Goal: Browse casually: Explore the website without a specific task or goal

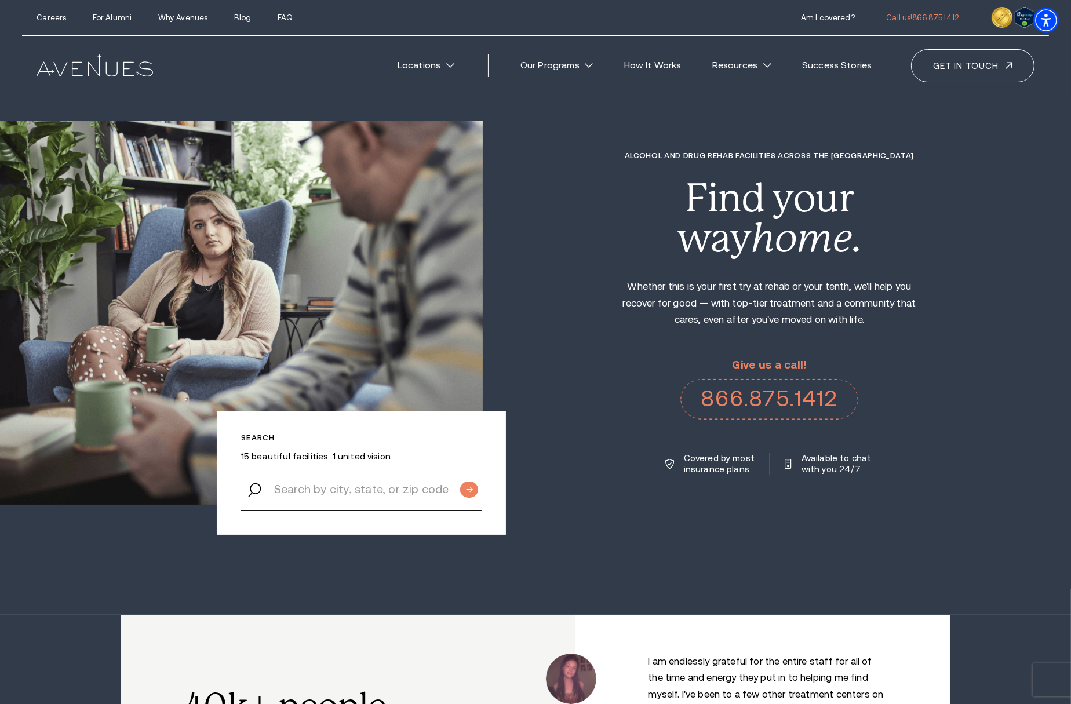
click at [984, 348] on div "Alcohol and Drug Rehab Facilities across the [GEOGRAPHIC_DATA] Find your way ho…" at bounding box center [777, 313] width 588 height 324
click at [785, 300] on p "Whether this is your first try at rehab or your tenth, we'll help you recover f…" at bounding box center [770, 304] width 316 height 50
click at [900, 301] on p "Whether this is your first try at rehab or your tenth, we'll help you recover f…" at bounding box center [770, 304] width 316 height 50
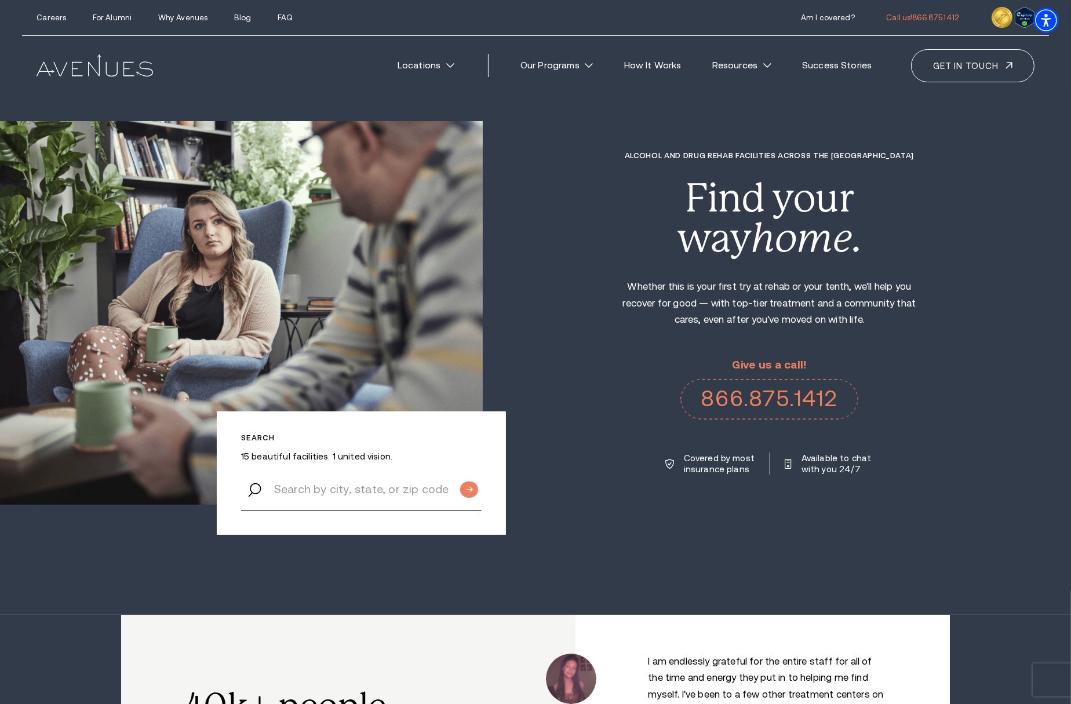
click at [847, 302] on p "Whether this is your first try at rehab or your tenth, we'll help you recover f…" at bounding box center [770, 304] width 316 height 50
click at [862, 288] on p "Whether this is your first try at rehab or your tenth, we'll help you recover f…" at bounding box center [770, 304] width 316 height 50
click at [882, 286] on p "Whether this is your first try at rehab or your tenth, we'll help you recover f…" at bounding box center [770, 304] width 316 height 50
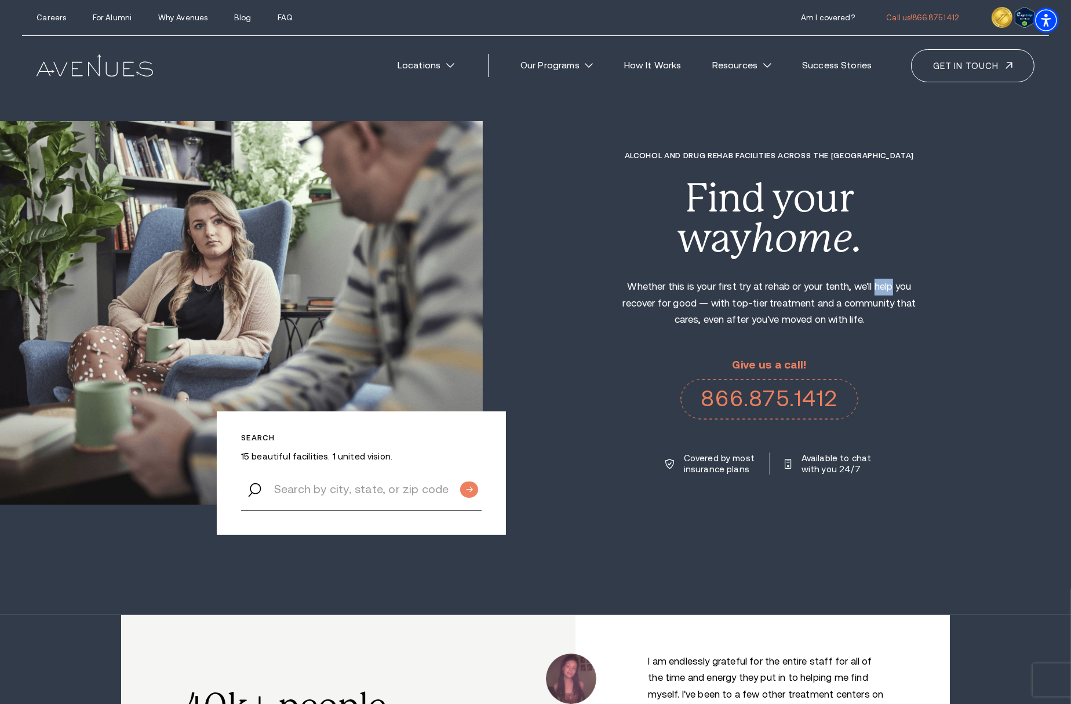
click at [882, 286] on p "Whether this is your first try at rehab or your tenth, we'll help you recover f…" at bounding box center [770, 304] width 316 height 50
click at [882, 302] on p "Whether this is your first try at rehab or your tenth, we'll help you recover f…" at bounding box center [770, 304] width 316 height 50
click at [838, 328] on p "Whether this is your first try at rehab or your tenth, we'll help you recover f…" at bounding box center [770, 304] width 316 height 50
click at [839, 321] on p "Whether this is your first try at rehab or your tenth, we'll help you recover f…" at bounding box center [770, 304] width 316 height 50
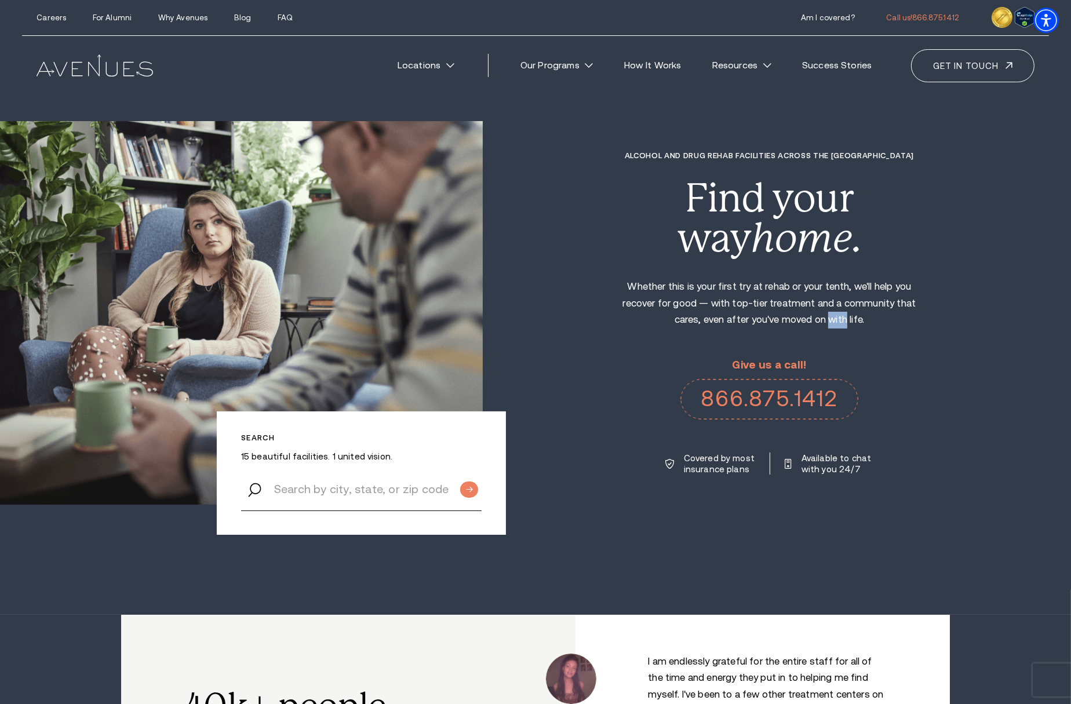
click at [839, 321] on p "Whether this is your first try at rehab or your tenth, we'll help you recover f…" at bounding box center [770, 304] width 316 height 50
click at [857, 318] on p "Whether this is your first try at rehab or your tenth, we'll help you recover f…" at bounding box center [770, 304] width 316 height 50
click at [873, 319] on p "Whether this is your first try at rehab or your tenth, we'll help you recover f…" at bounding box center [770, 304] width 316 height 50
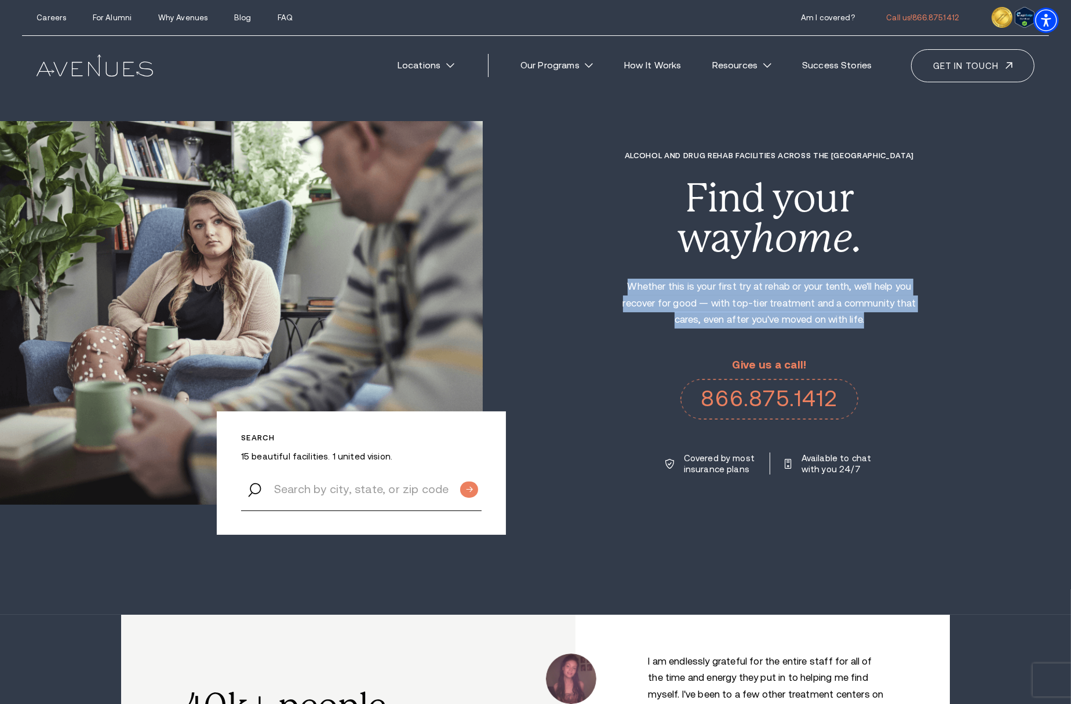
drag, startPoint x: 864, startPoint y: 318, endPoint x: 626, endPoint y: 292, distance: 239.1
click at [626, 292] on p "Whether this is your first try at rehab or your tenth, we'll help you recover f…" at bounding box center [770, 304] width 316 height 50
click at [750, 299] on p "Whether this is your first try at rehab or your tenth, we'll help you recover f…" at bounding box center [770, 304] width 316 height 50
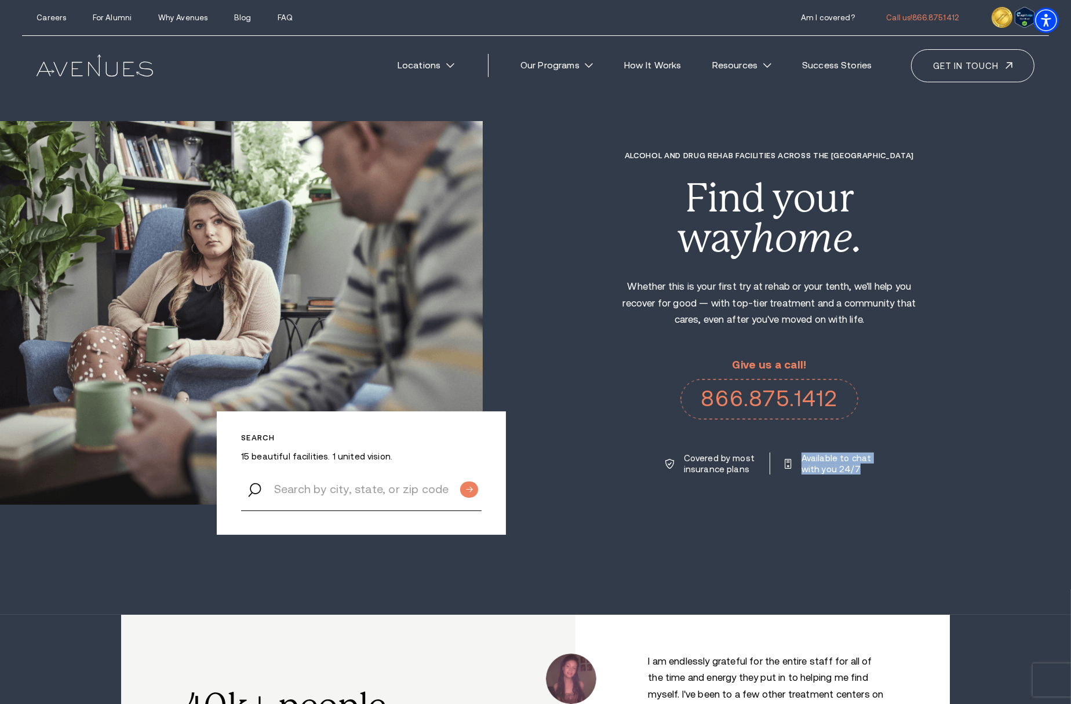
drag, startPoint x: 872, startPoint y: 470, endPoint x: 797, endPoint y: 460, distance: 75.4
click at [797, 460] on div "Alcohol and Drug Rehab Facilities across the [GEOGRAPHIC_DATA] Find your way ho…" at bounding box center [777, 313] width 588 height 324
click at [954, 542] on section "Search 15 beautiful facilities. 1 united vision. Alcohol and Drug Rehab Facilit…" at bounding box center [535, 307] width 1071 height 615
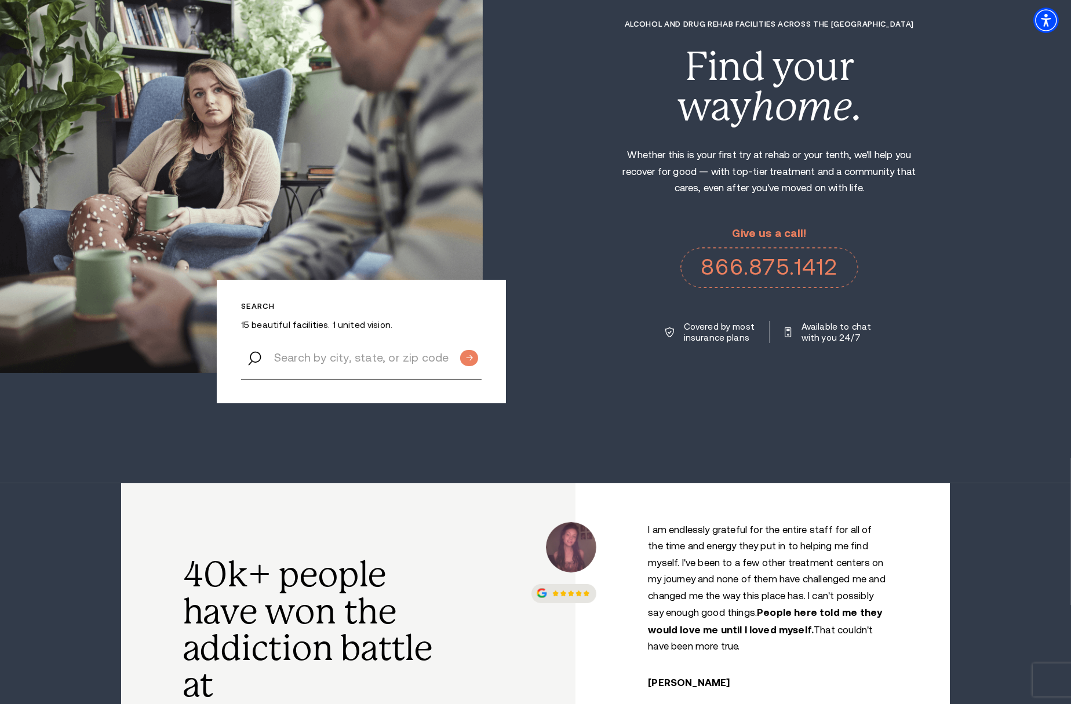
scroll to position [137, 0]
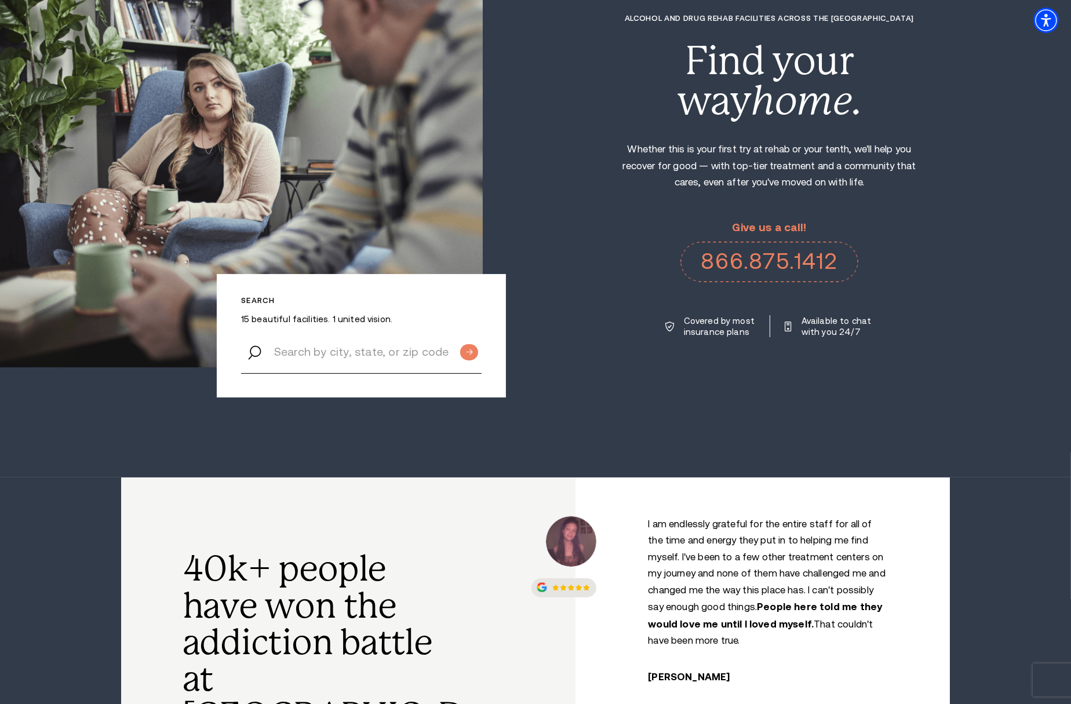
click at [1020, 582] on section "40k+ people have won the addiction battle at [GEOGRAPHIC_DATA]. I am endlessly …" at bounding box center [535, 664] width 1071 height 373
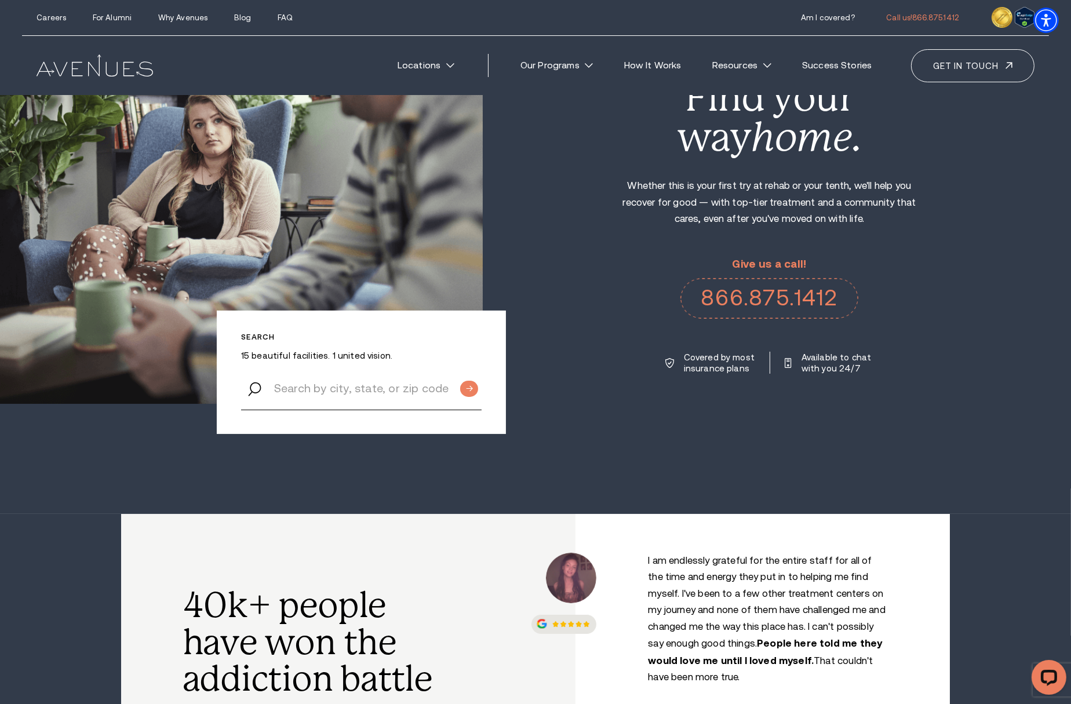
scroll to position [0, 0]
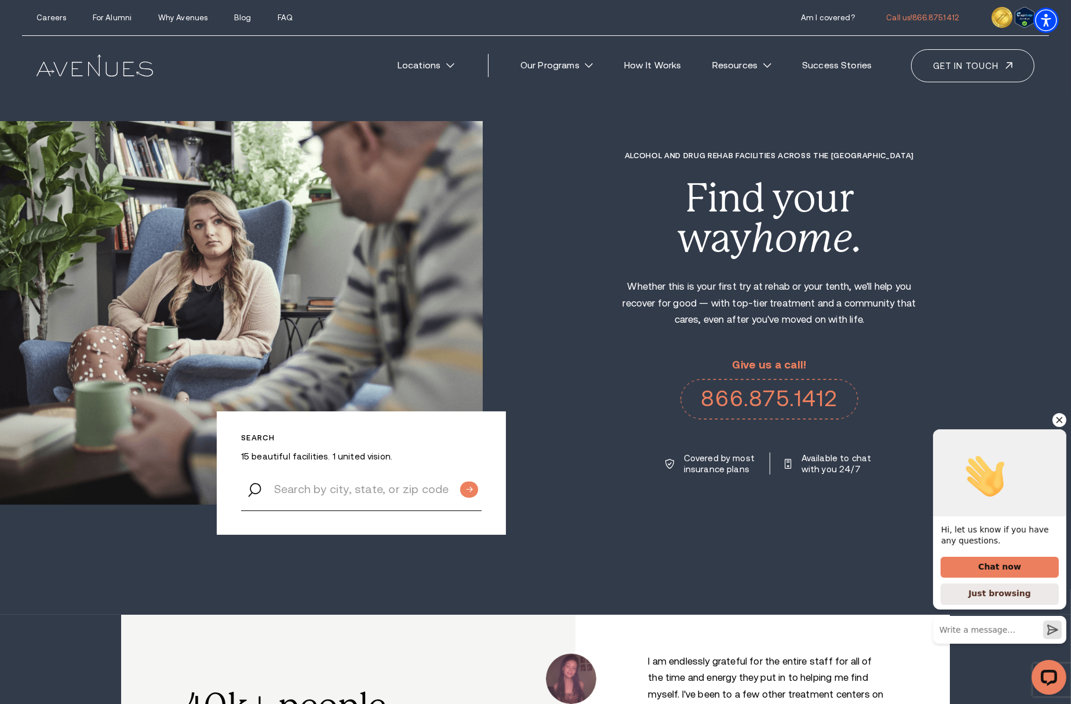
click at [1054, 413] on icon "Hide greeting" at bounding box center [1059, 420] width 14 height 14
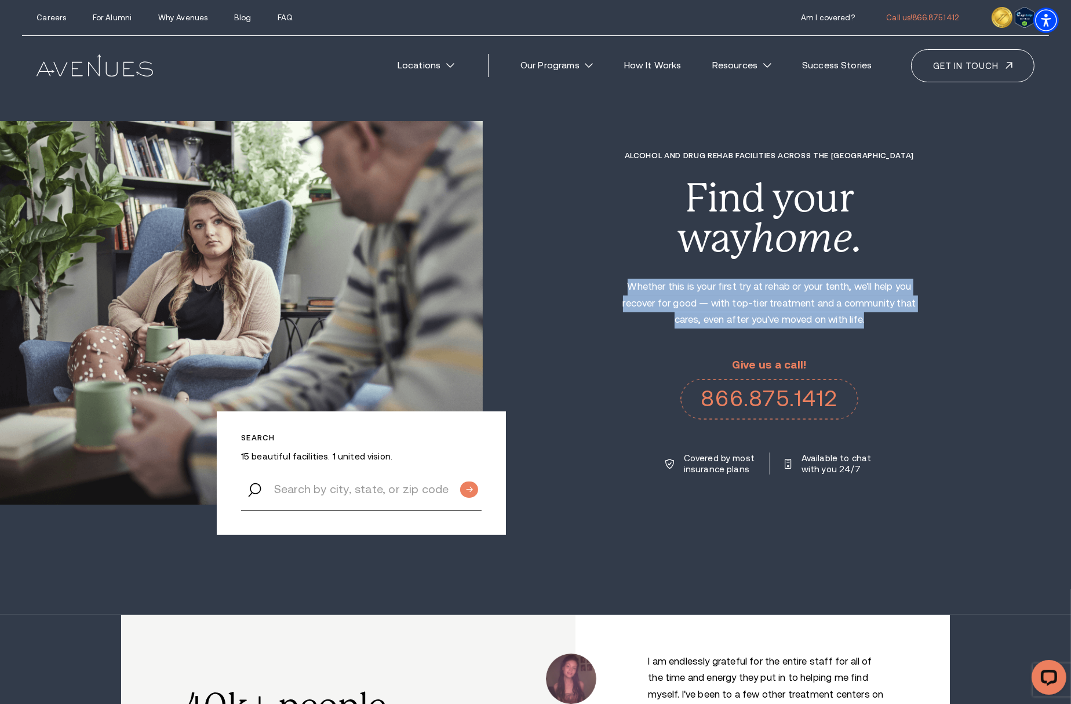
drag, startPoint x: 865, startPoint y: 321, endPoint x: 623, endPoint y: 291, distance: 243.6
click at [623, 291] on p "Whether this is your first try at rehab or your tenth, we'll help you recover f…" at bounding box center [770, 304] width 316 height 50
click at [700, 292] on p "Whether this is your first try at rehab or your tenth, we'll help you recover f…" at bounding box center [770, 304] width 316 height 50
drag, startPoint x: 627, startPoint y: 286, endPoint x: 888, endPoint y: 315, distance: 263.1
click at [888, 315] on p "Whether this is your first try at rehab or your tenth, we'll help you recover f…" at bounding box center [770, 304] width 316 height 50
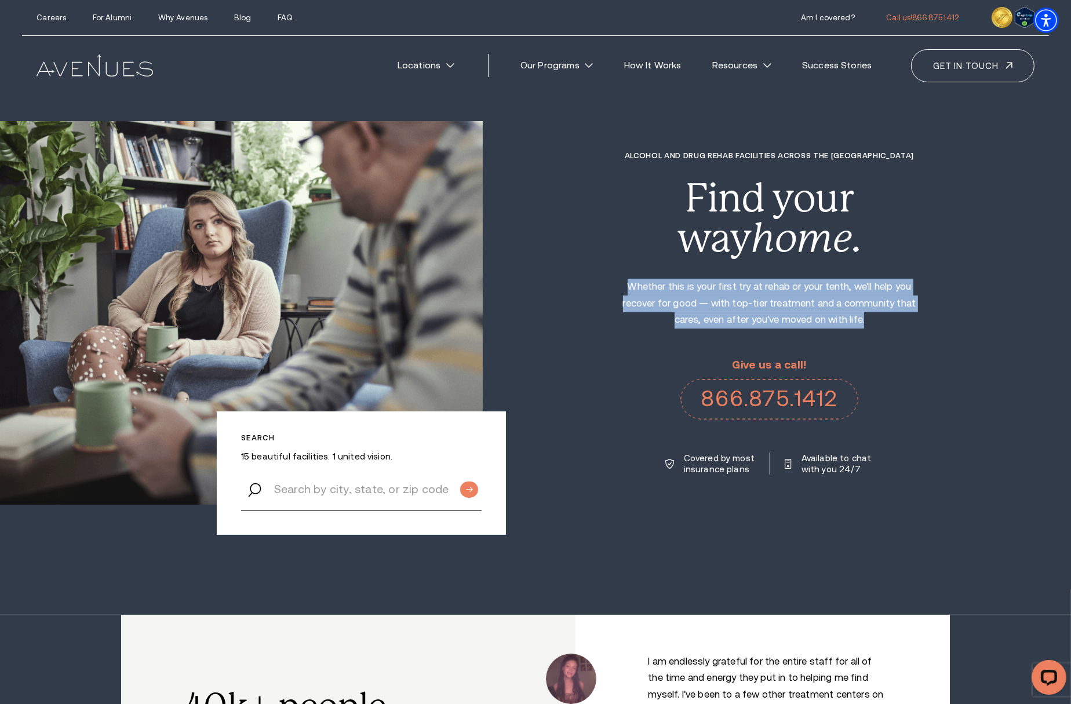
click at [886, 321] on p "Whether this is your first try at rehab or your tenth, we'll help you recover f…" at bounding box center [770, 304] width 316 height 50
drag, startPoint x: 870, startPoint y: 321, endPoint x: 628, endPoint y: 293, distance: 243.3
click at [628, 293] on p "Whether this is your first try at rehab or your tenth, we'll help you recover f…" at bounding box center [770, 304] width 316 height 50
click at [646, 291] on p "Whether this is your first try at rehab or your tenth, we'll help you recover f…" at bounding box center [770, 304] width 316 height 50
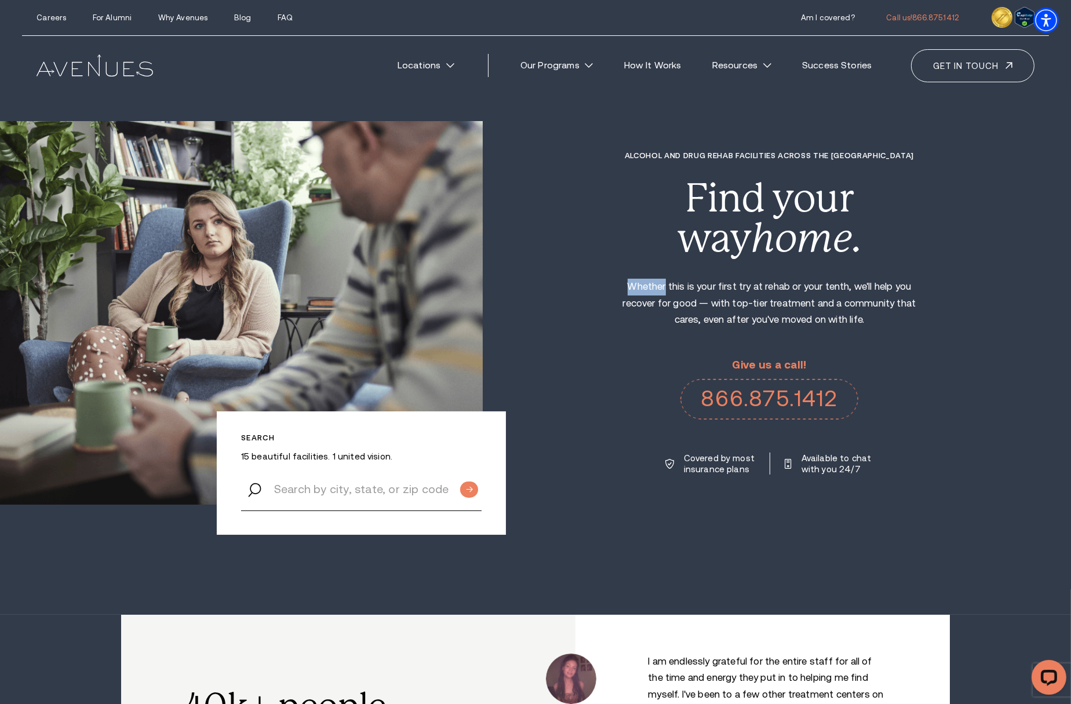
click at [646, 291] on p "Whether this is your first try at rehab or your tenth, we'll help you recover f…" at bounding box center [770, 304] width 316 height 50
click at [787, 289] on p "Whether this is your first try at rehab or your tenth, we'll help you recover f…" at bounding box center [770, 304] width 316 height 50
click at [831, 286] on p "Whether this is your first try at rehab or your tenth, we'll help you recover f…" at bounding box center [770, 304] width 316 height 50
